Goal: Task Accomplishment & Management: Manage account settings

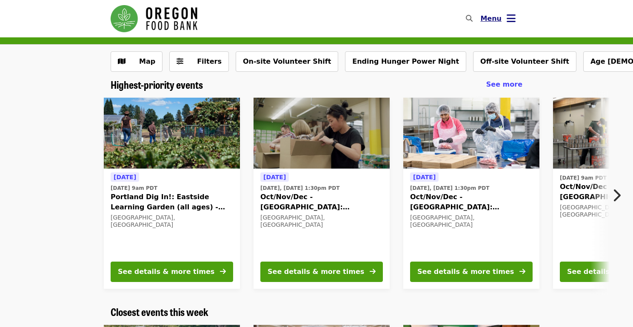
click at [514, 21] on icon "bars icon" at bounding box center [510, 18] width 9 height 12
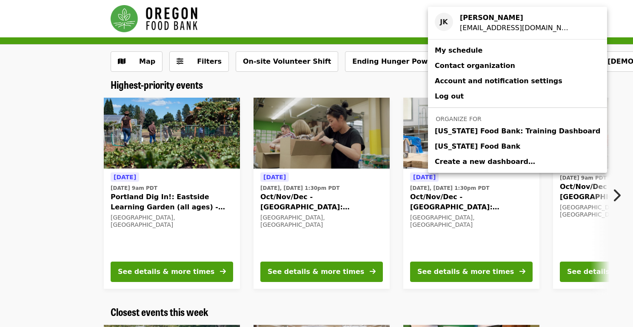
click at [314, 105] on div "Account menu" at bounding box center [316, 163] width 633 height 327
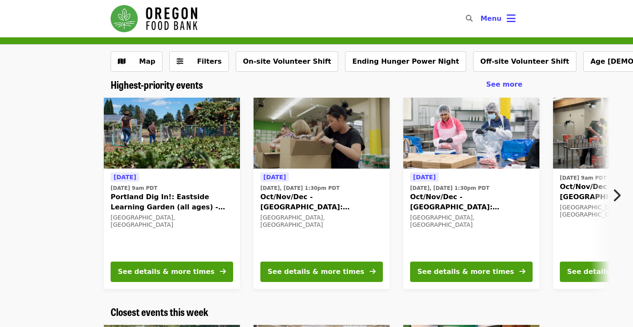
click at [309, 131] on img at bounding box center [321, 133] width 136 height 71
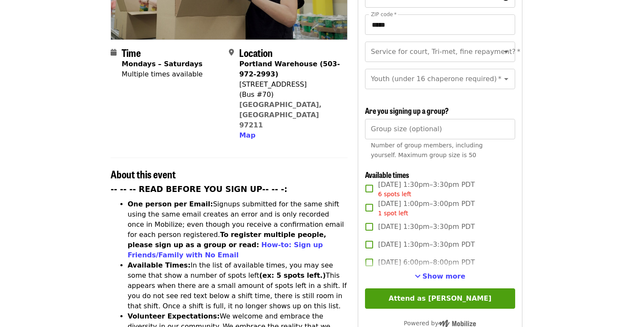
scroll to position [190, 0]
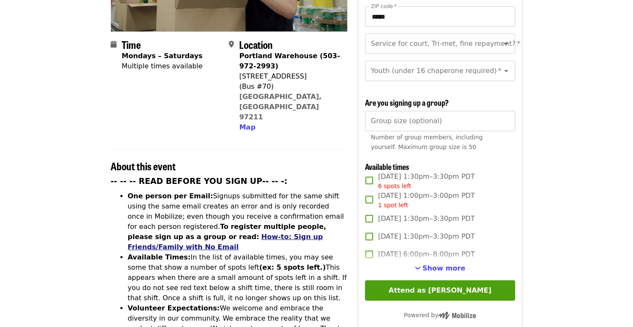
click at [162, 233] on link "How-to: Sign up Friends/Family with No Email" at bounding box center [225, 242] width 195 height 18
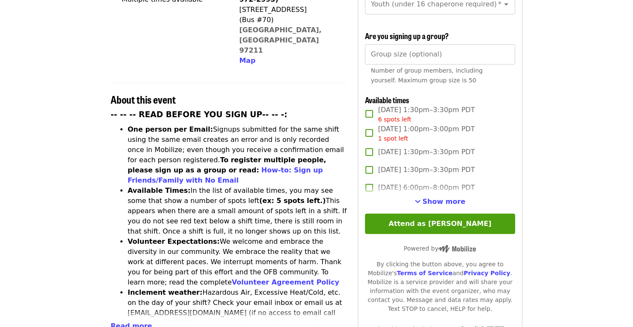
scroll to position [257, 0]
click at [396, 44] on input "Group size (optional)" at bounding box center [440, 54] width 150 height 20
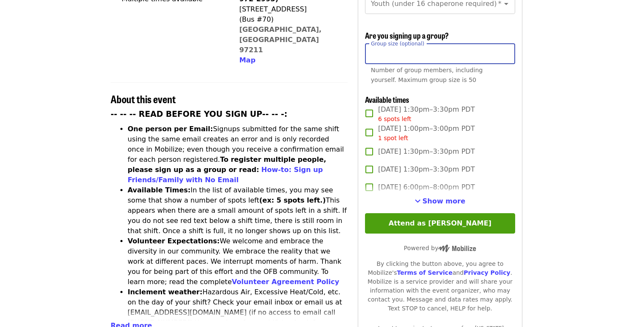
click at [505, 44] on input "Group size (optional)" at bounding box center [440, 54] width 150 height 20
click at [506, 44] on input "*" at bounding box center [440, 54] width 150 height 20
type input "*"
click at [506, 44] on input "*" at bounding box center [440, 54] width 150 height 20
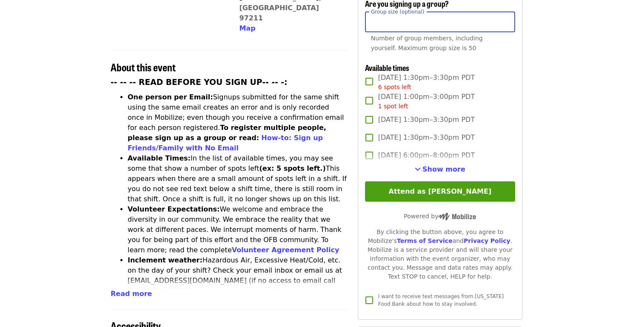
scroll to position [295, 0]
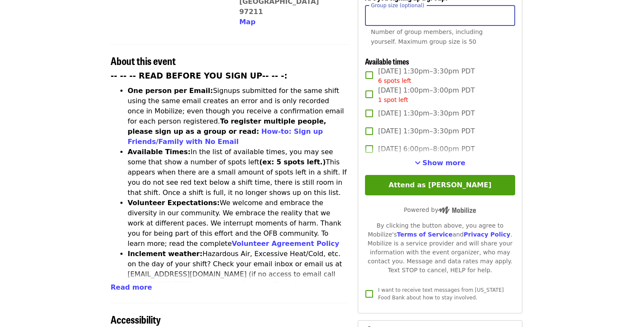
click at [457, 66] on span "Fri, Oct 3, 1:30pm–3:30pm PDT 6 spots left" at bounding box center [426, 75] width 97 height 19
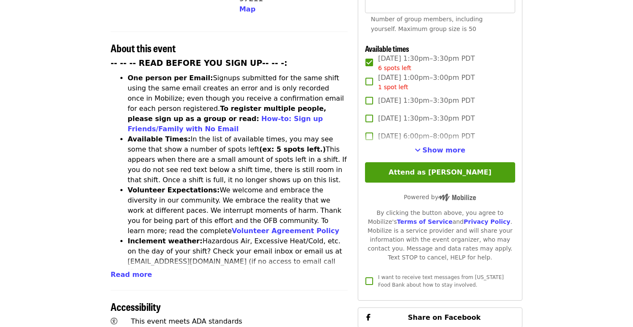
scroll to position [321, 0]
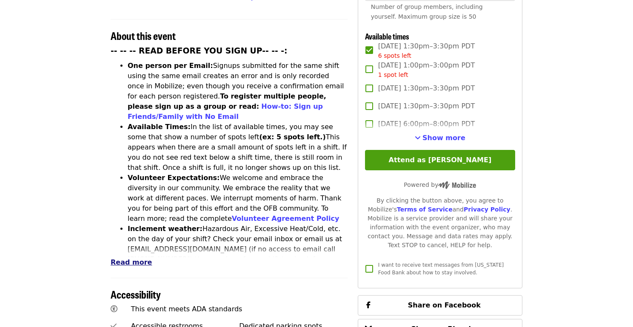
click at [138, 258] on span "Read more" at bounding box center [131, 262] width 41 height 8
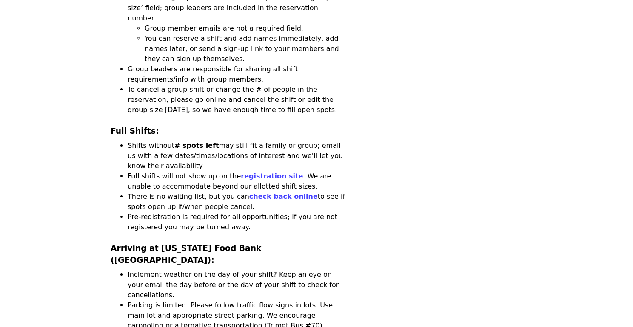
scroll to position [1558, 0]
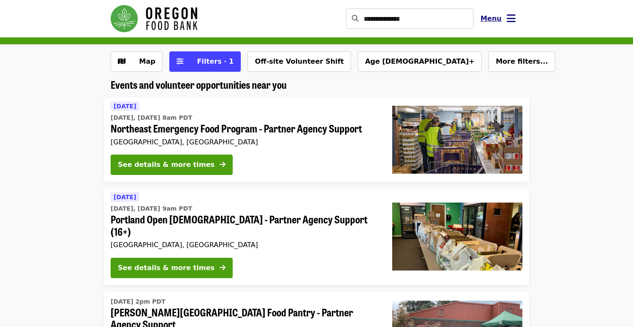
click at [516, 20] on button "Menu" at bounding box center [497, 19] width 49 height 20
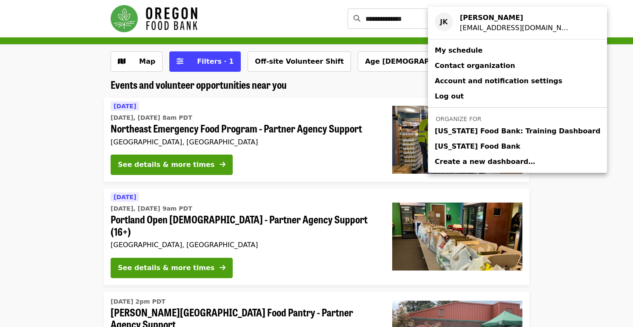
click at [461, 143] on span "[US_STATE] Food Bank" at bounding box center [476, 147] width 85 height 10
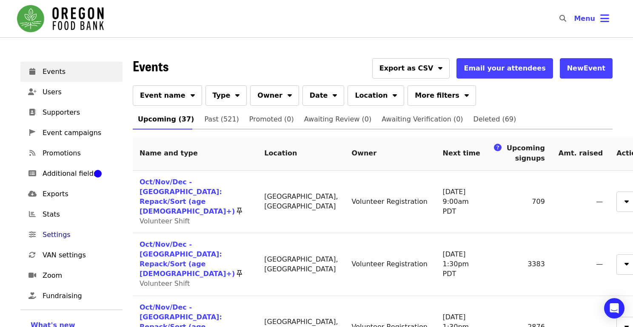
click at [54, 233] on span "Settings" at bounding box center [79, 235] width 73 height 10
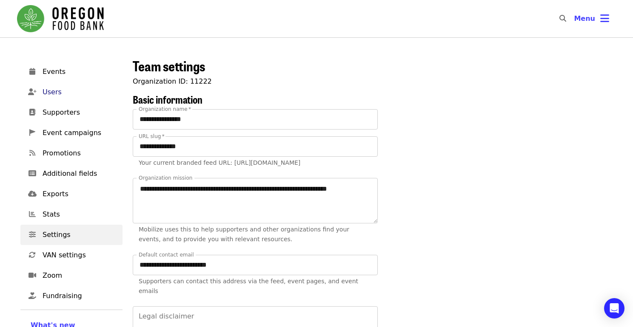
click at [51, 92] on span "Users" at bounding box center [79, 92] width 73 height 10
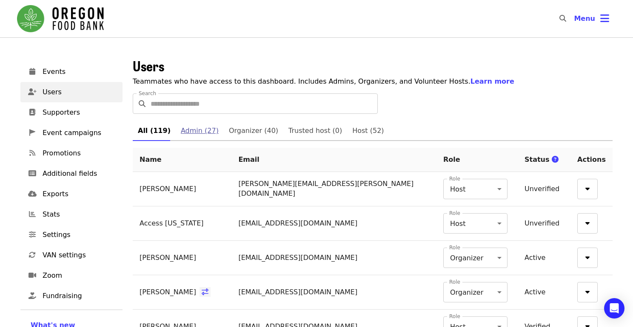
click at [192, 132] on span "Admin (27)" at bounding box center [200, 131] width 38 height 12
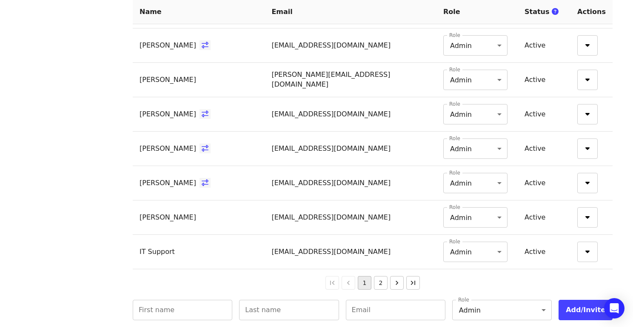
scroll to position [764, 0]
click at [380, 281] on button "2" at bounding box center [381, 282] width 14 height 14
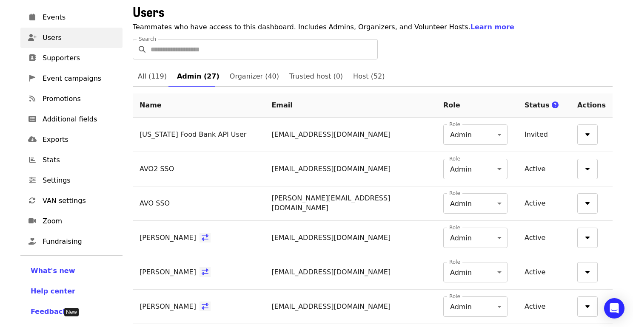
scroll to position [46, 0]
